Goal: Task Accomplishment & Management: Use online tool/utility

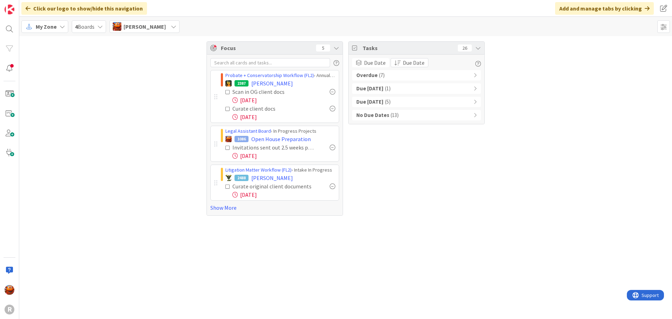
click at [386, 77] on div "Overdue ( 7 )" at bounding box center [416, 75] width 129 height 10
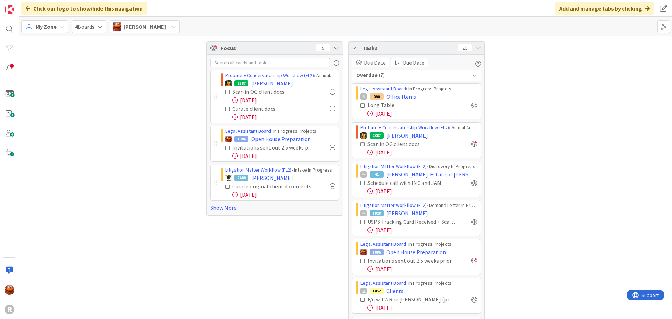
click at [386, 77] on div "Overdue ( 7 )" at bounding box center [416, 75] width 129 height 10
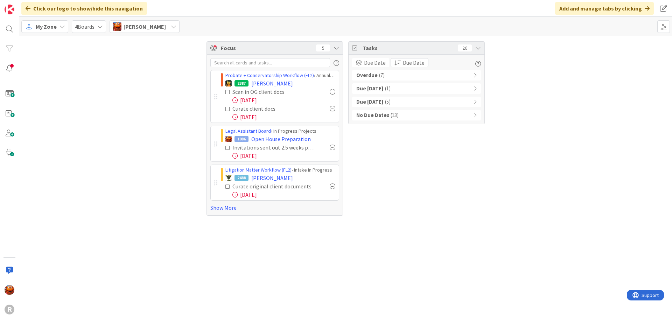
click at [47, 28] on span "My Zone" at bounding box center [46, 26] width 21 height 8
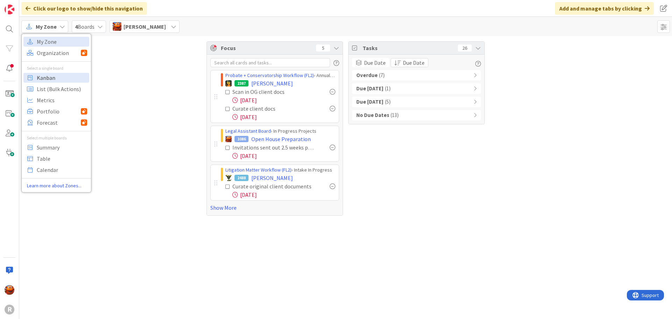
click at [51, 75] on span "Kanban" at bounding box center [62, 77] width 50 height 10
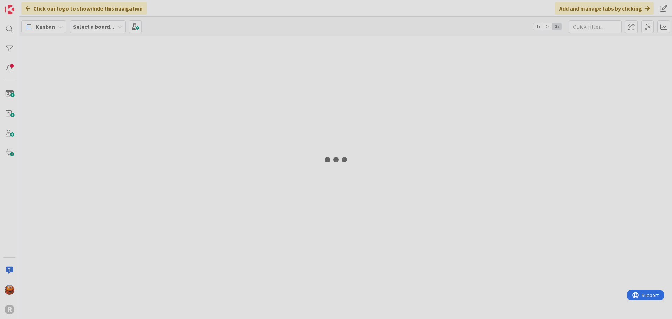
type input "sivetz"
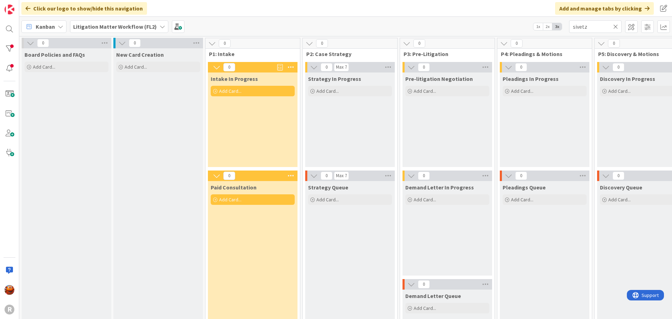
click at [110, 26] on b "Litigation Matter Workflow (FL2)" at bounding box center [115, 26] width 84 height 7
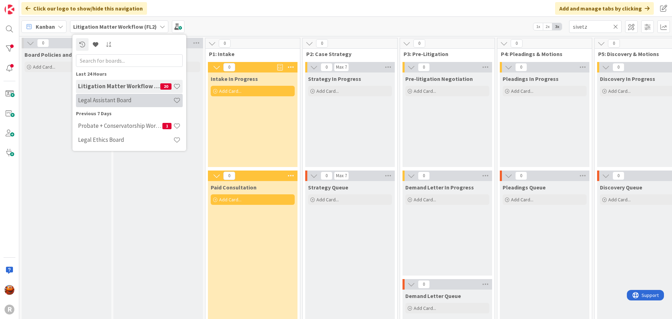
click at [115, 96] on div "Legal Assistant Board" at bounding box center [129, 100] width 107 height 13
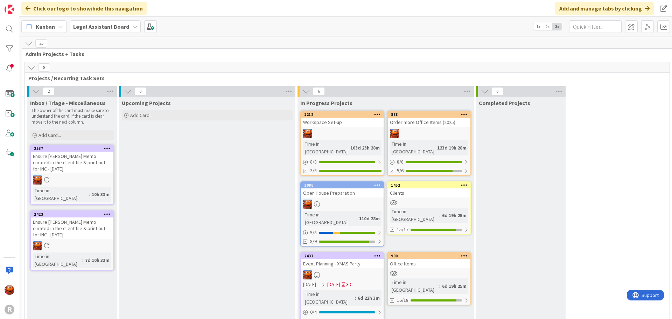
click at [362, 199] on div at bounding box center [342, 203] width 83 height 9
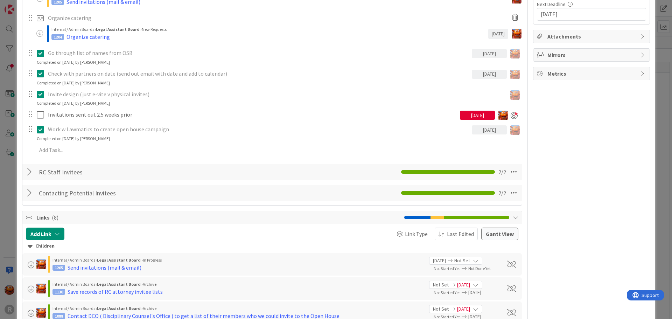
scroll to position [175, 0]
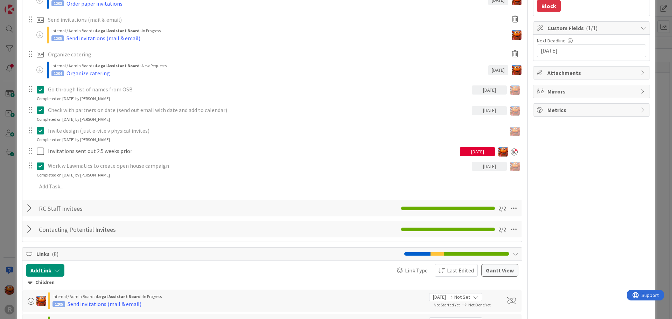
click at [28, 207] on div at bounding box center [30, 208] width 9 height 13
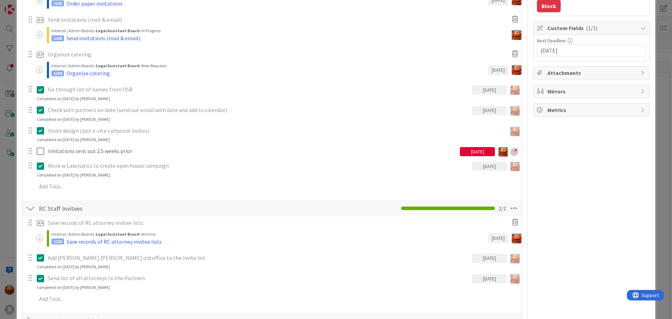
scroll to position [315, 0]
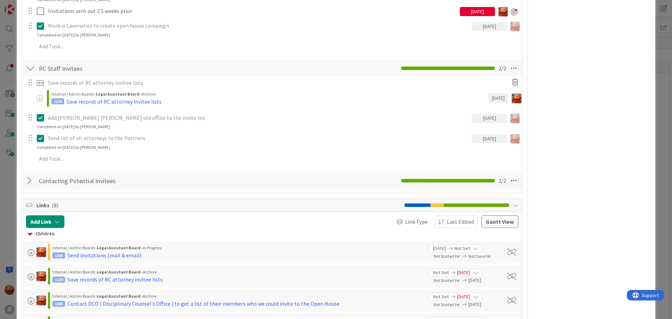
click at [29, 183] on div at bounding box center [30, 180] width 9 height 13
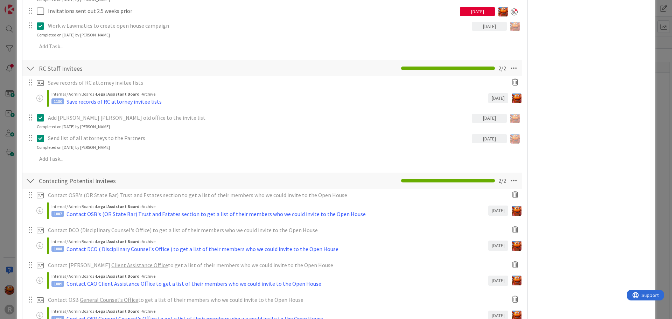
scroll to position [455, 0]
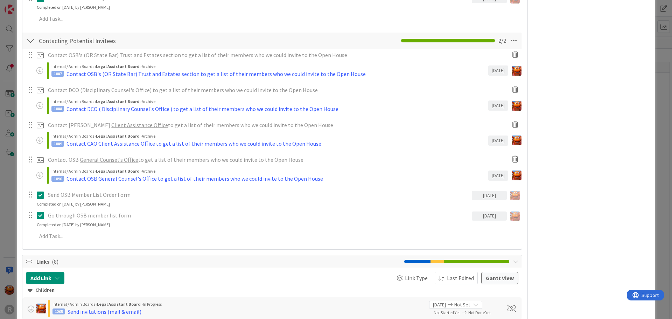
click at [7, 185] on div "ID 1086 Legal Assistant Board In Progress Projects Title 22 / 128 Open House Pr…" at bounding box center [336, 159] width 672 height 319
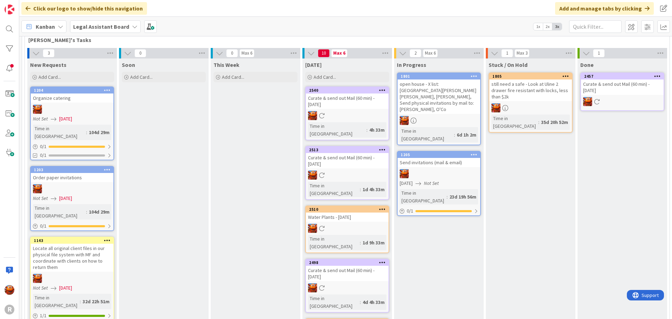
click at [419, 79] on div "open house - X list: [GEOGRAPHIC_DATA][PERSON_NAME] [PERSON_NAME], [PERSON_NAME…" at bounding box center [438, 96] width 83 height 34
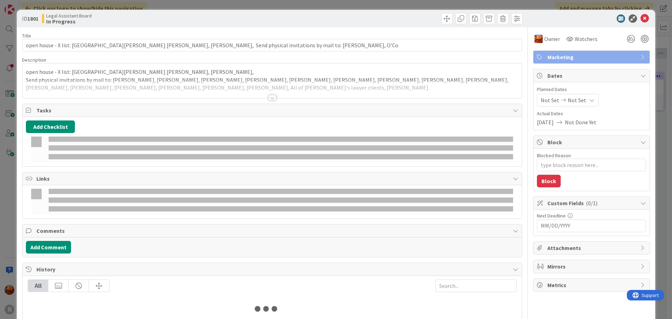
type textarea "x"
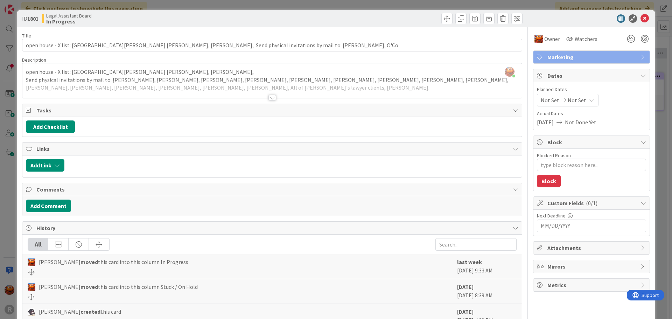
click at [279, 96] on div at bounding box center [271, 89] width 499 height 18
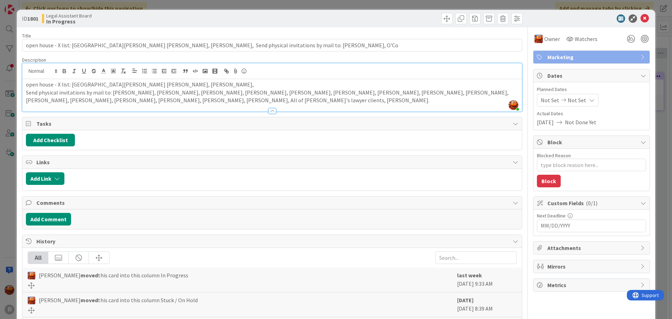
click at [164, 94] on p "Send physical invitations by mail to: [PERSON_NAME], [PERSON_NAME], [PERSON_NAM…" at bounding box center [272, 97] width 492 height 16
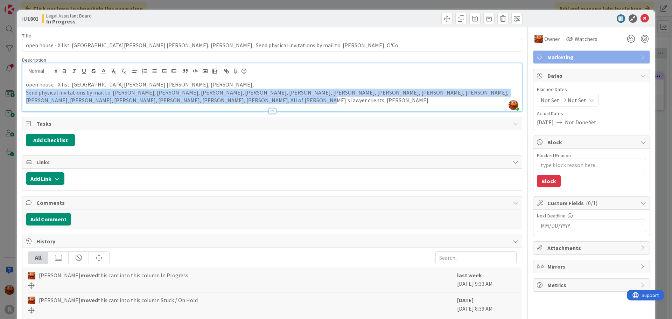
click at [164, 94] on p "Send physical invitations by mail to: [PERSON_NAME], [PERSON_NAME], [PERSON_NAM…" at bounding box center [272, 97] width 492 height 16
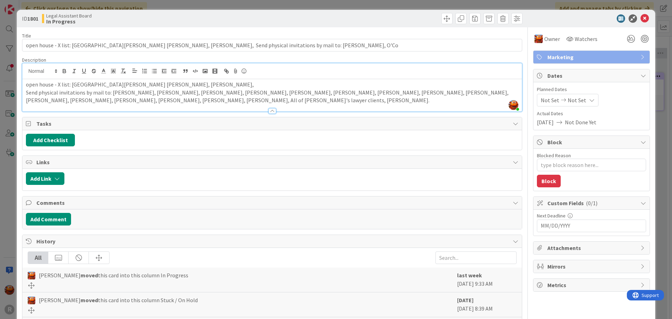
click at [188, 107] on div at bounding box center [271, 107] width 499 height 7
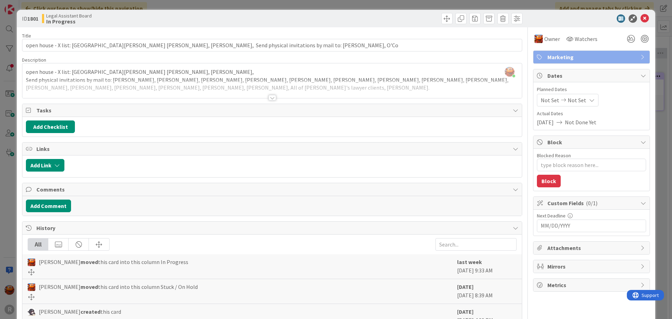
click at [204, 88] on div at bounding box center [271, 89] width 499 height 18
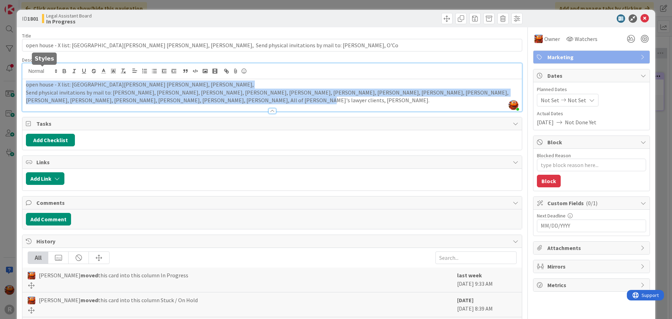
drag, startPoint x: 204, startPoint y: 100, endPoint x: 13, endPoint y: 74, distance: 192.9
click at [13, 73] on div "ID 1801 Legal Assistant Board In Progress Title 128 / 128 open house - X list: …" at bounding box center [336, 159] width 672 height 319
copy div "open house - X list: [GEOGRAPHIC_DATA][PERSON_NAME] [PERSON_NAME], [PERSON_NAME…"
